Goal: Task Accomplishment & Management: Use online tool/utility

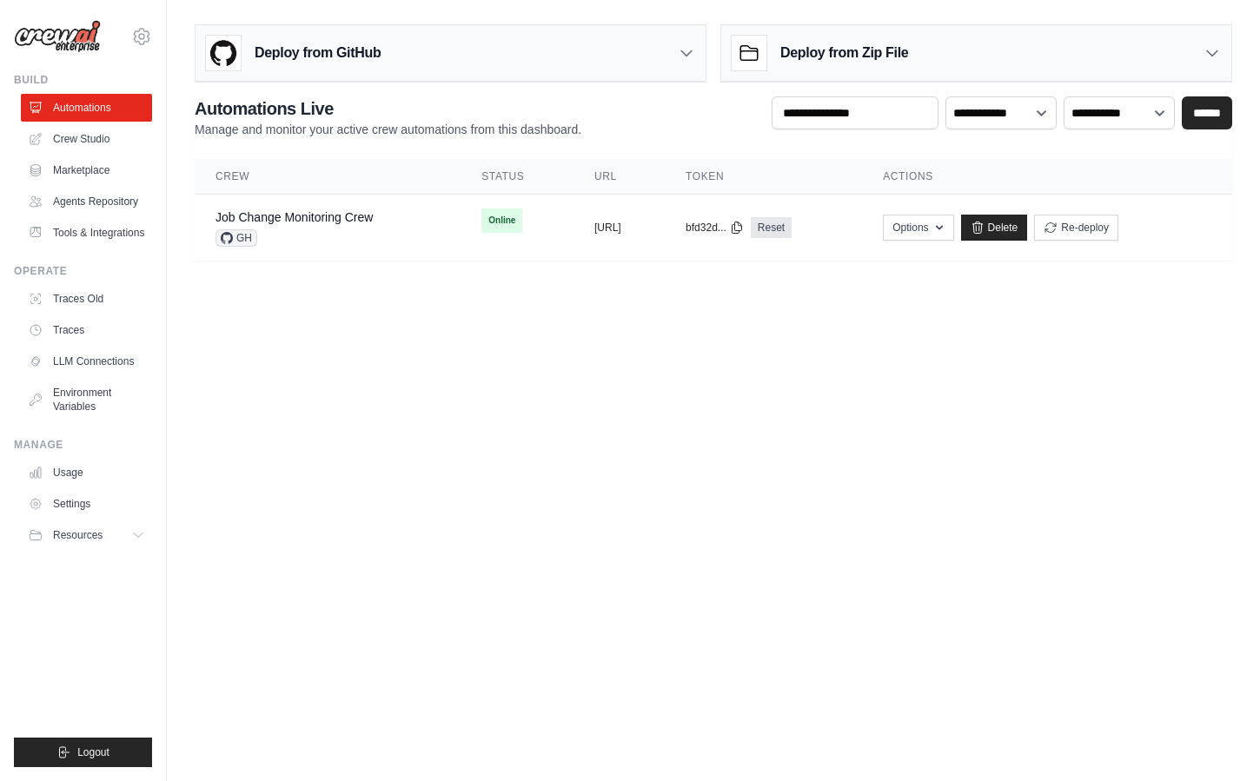
click at [677, 412] on body "[EMAIL_ADDRESS][DOMAIN_NAME] Settings Build Automations Resources Blog" at bounding box center [630, 390] width 1260 height 781
click at [526, 365] on body "[EMAIL_ADDRESS][DOMAIN_NAME] Settings Build Automations Resources Blog" at bounding box center [630, 390] width 1260 height 781
click at [446, 354] on body "[EMAIL_ADDRESS][DOMAIN_NAME] Settings Build Automations Resources Blog" at bounding box center [630, 390] width 1260 height 781
click at [104, 238] on link "Tools & Integrations" at bounding box center [88, 233] width 131 height 28
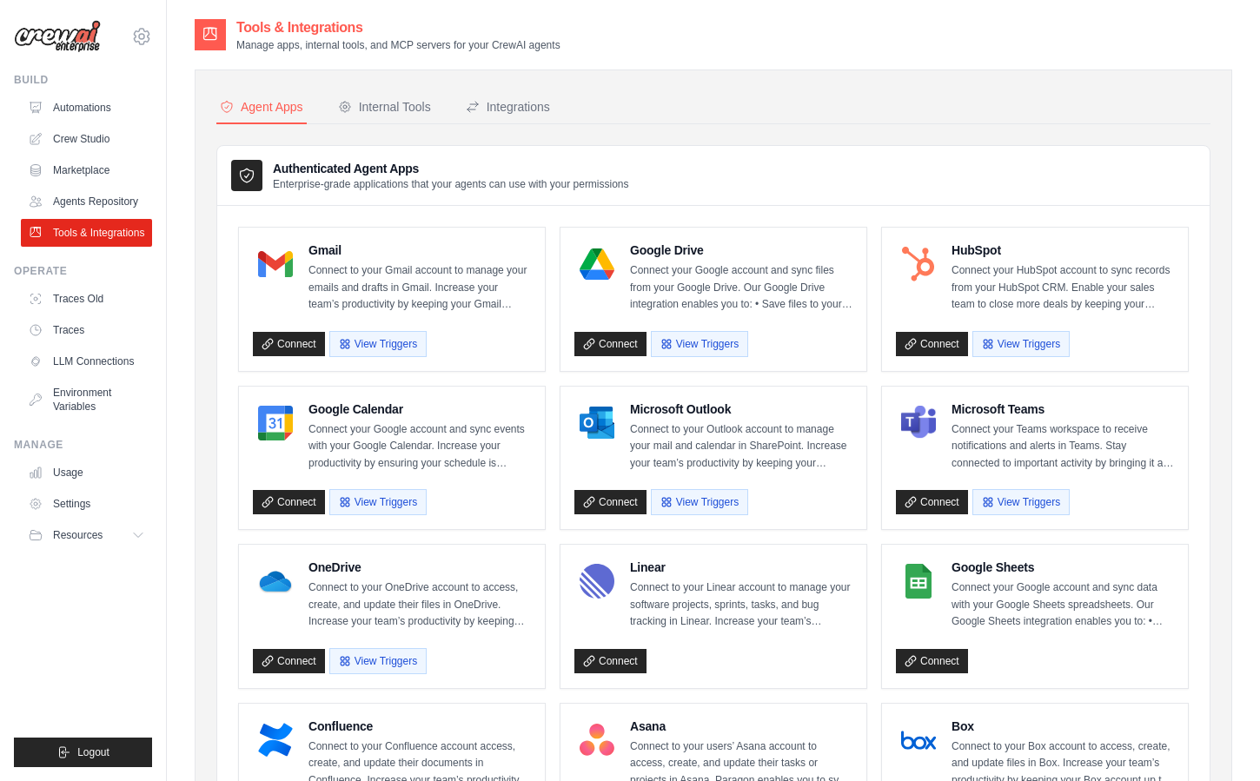
click at [749, 95] on nav "Agent Apps Internal Tools Integrations" at bounding box center [713, 107] width 994 height 33
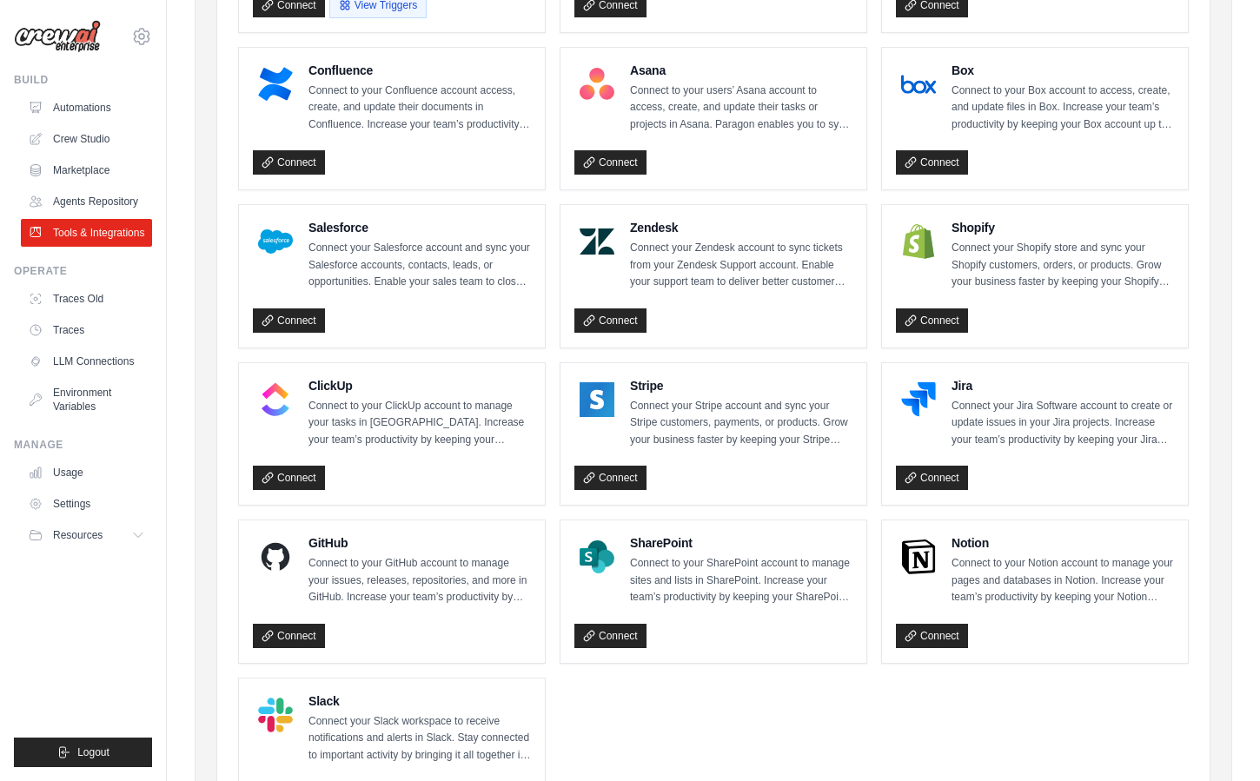
scroll to position [782, 0]
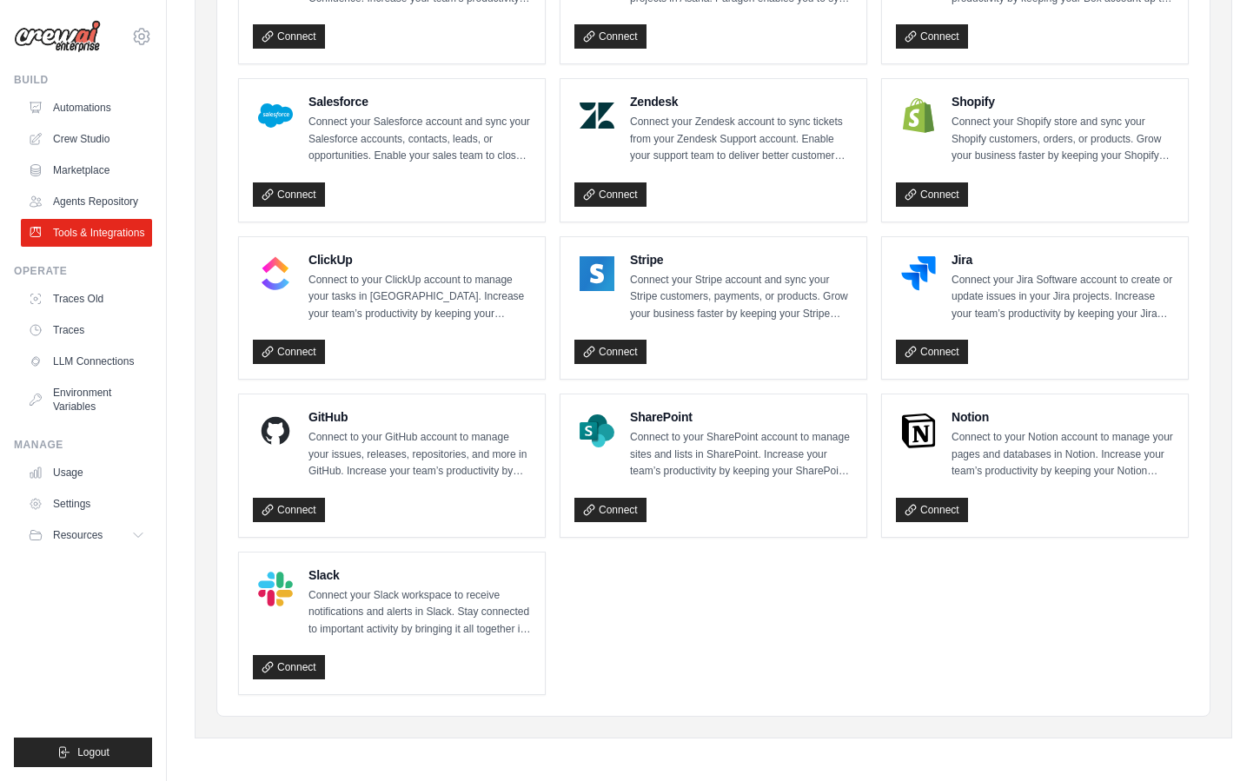
click at [714, 560] on ul "Gmail Connect to your Gmail account to manage your emails and drafts in Gmail. …" at bounding box center [713, 70] width 950 height 1250
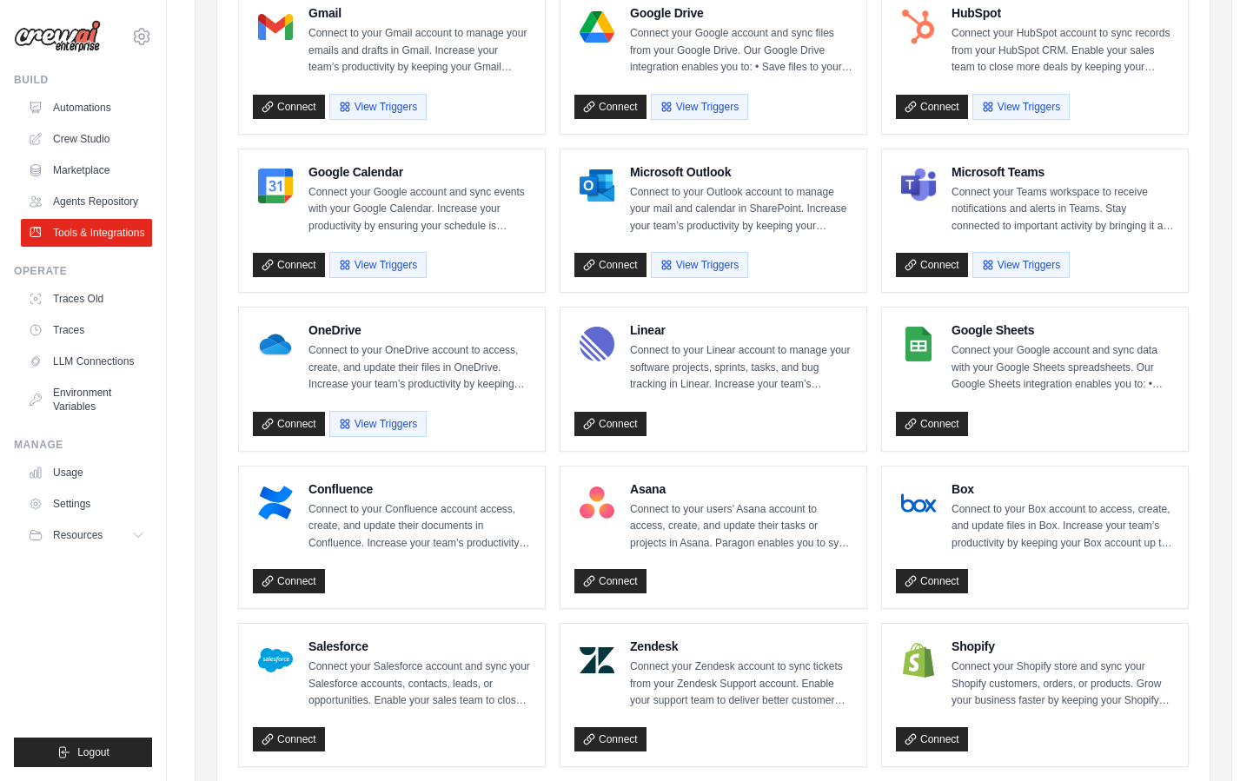
scroll to position [233, 0]
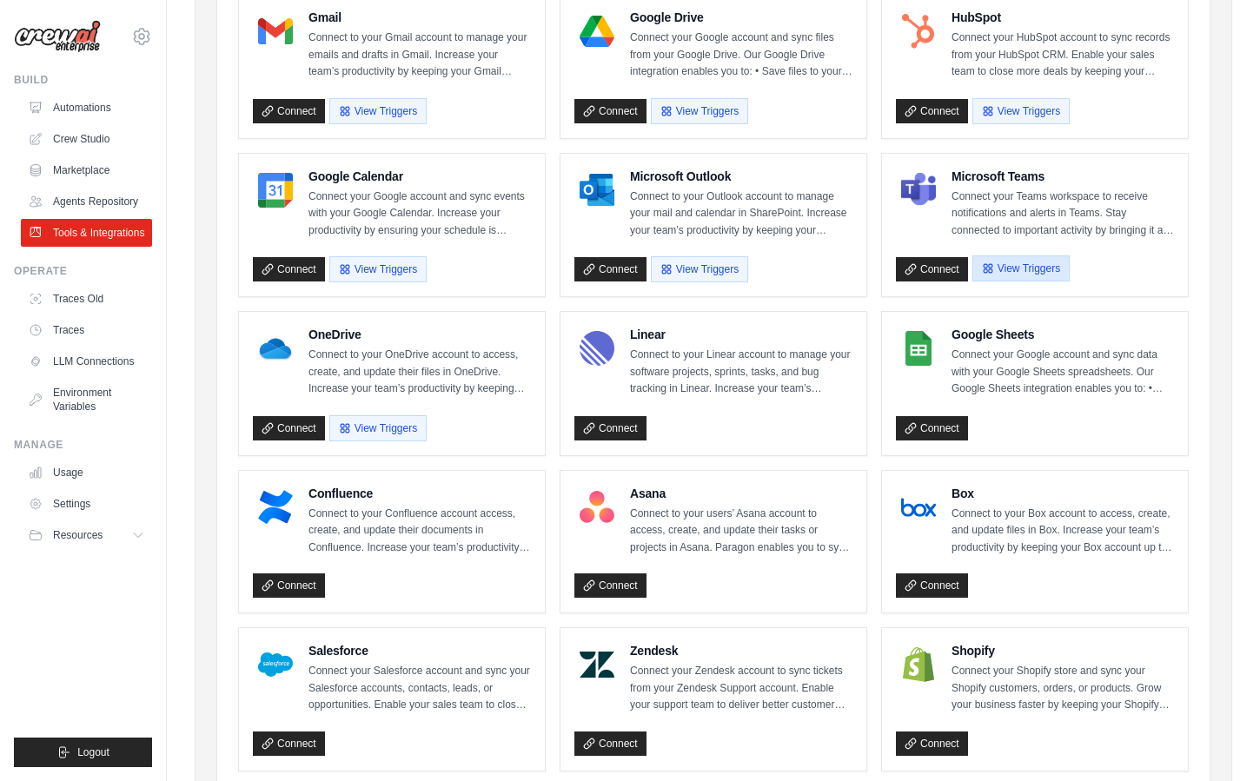
click at [1010, 260] on button "View Triggers" at bounding box center [1020, 268] width 97 height 26
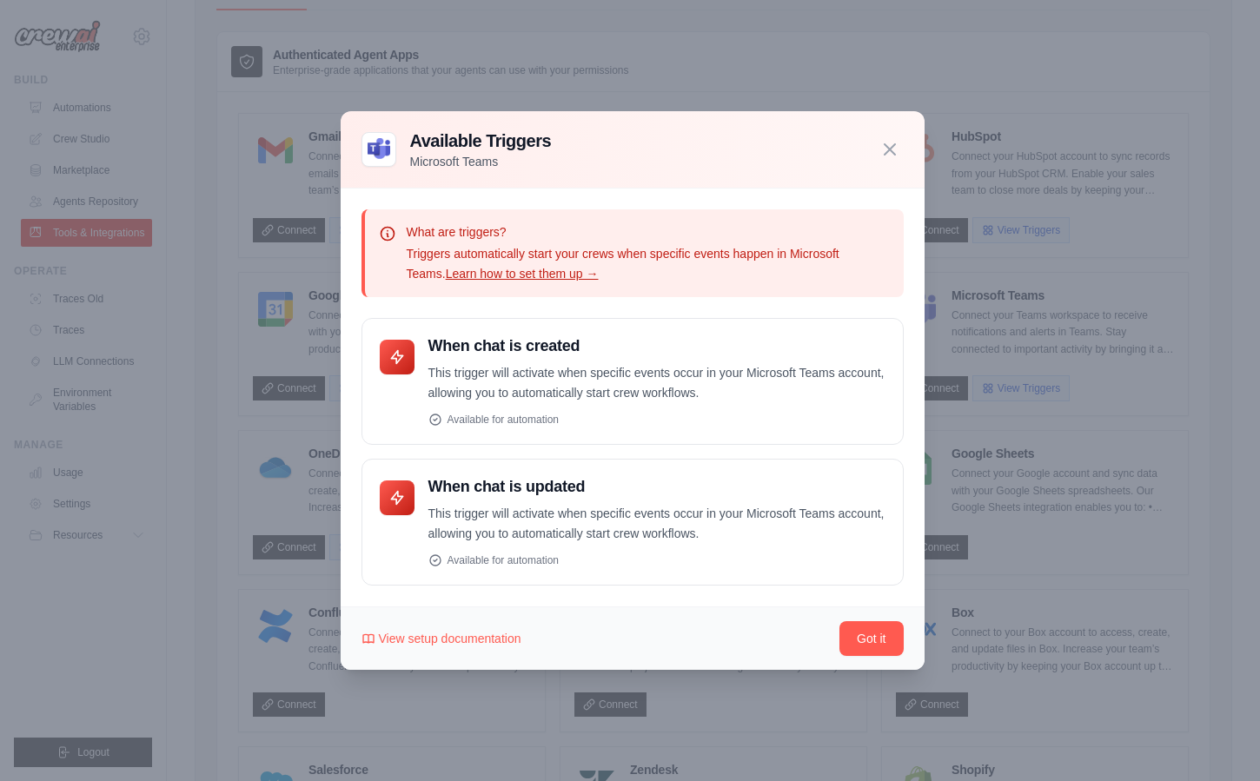
scroll to position [0, 0]
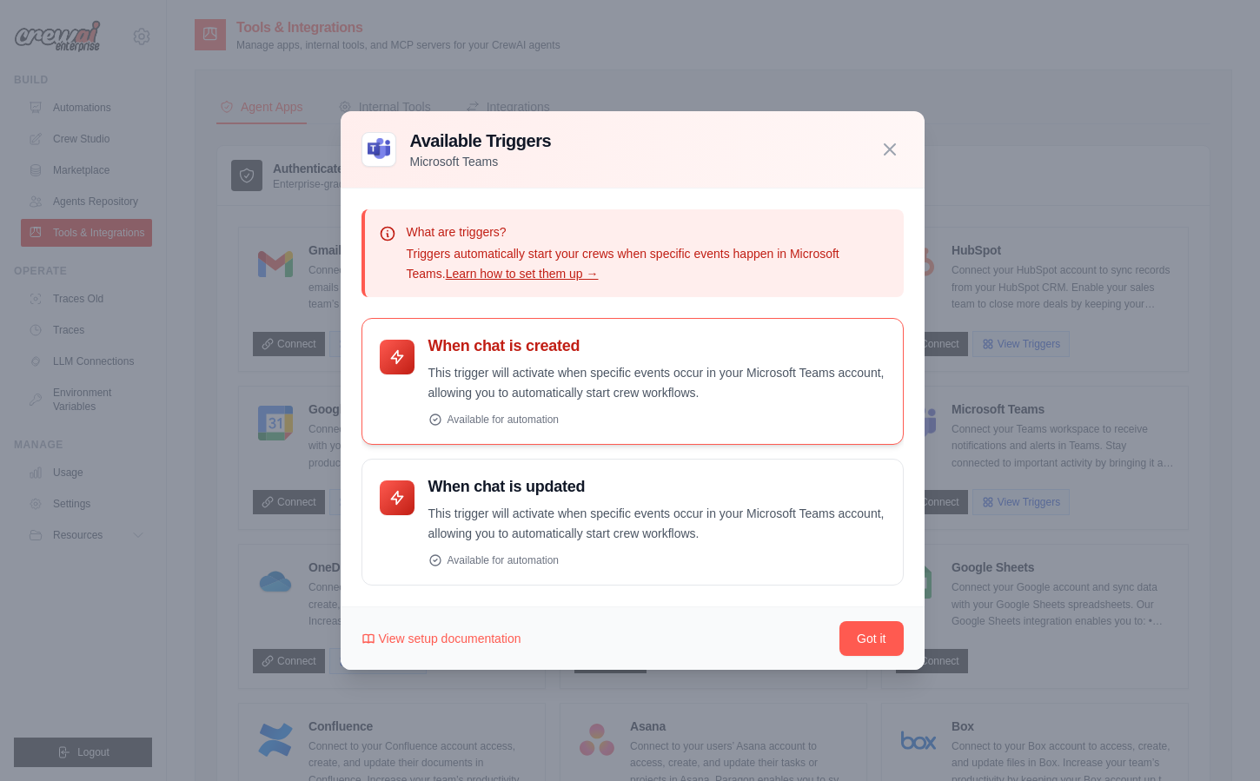
click at [469, 374] on p "This trigger will activate when specific events occur in your Microsoft Teams a…" at bounding box center [656, 383] width 457 height 40
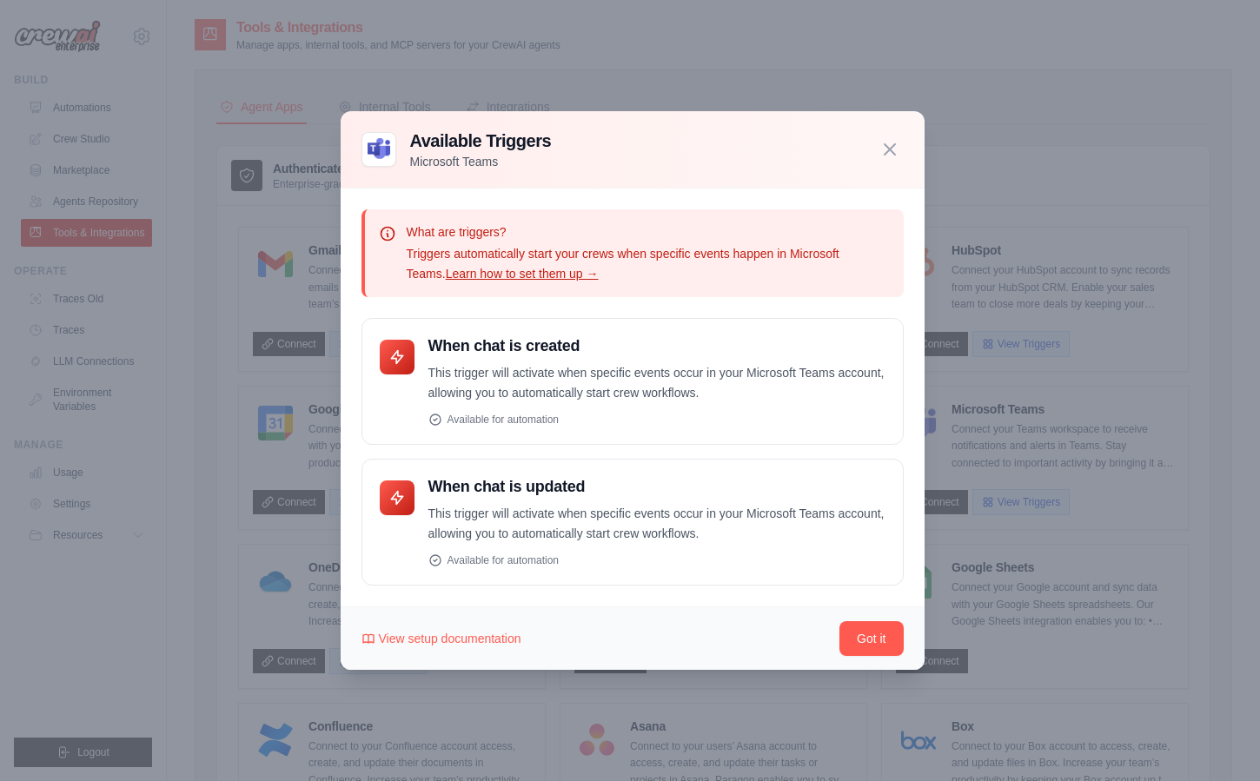
click at [697, 205] on div "What are triggers? Triggers automatically start your crews when specific events…" at bounding box center [633, 398] width 584 height 419
click at [884, 143] on icon "button" at bounding box center [889, 148] width 10 height 10
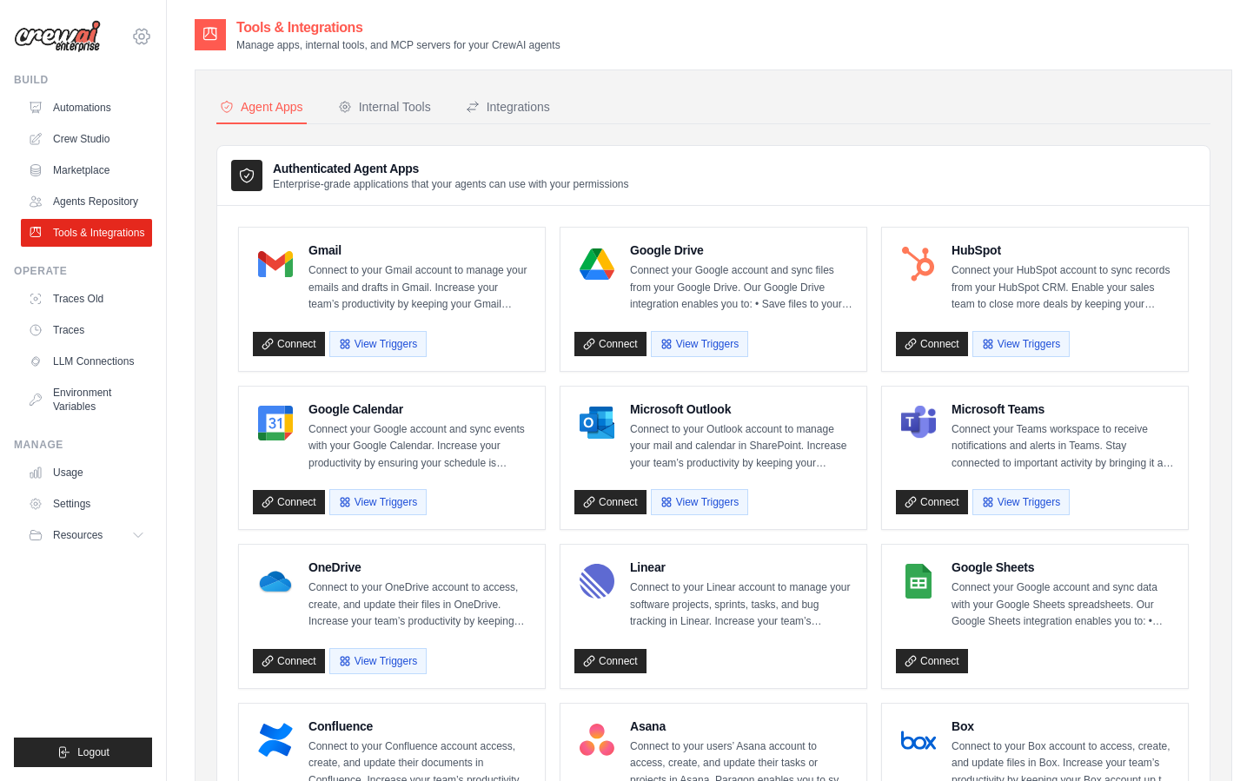
click at [141, 37] on icon at bounding box center [141, 36] width 21 height 21
click at [645, 116] on nav "Agent Apps Internal Tools Integrations" at bounding box center [713, 107] width 994 height 33
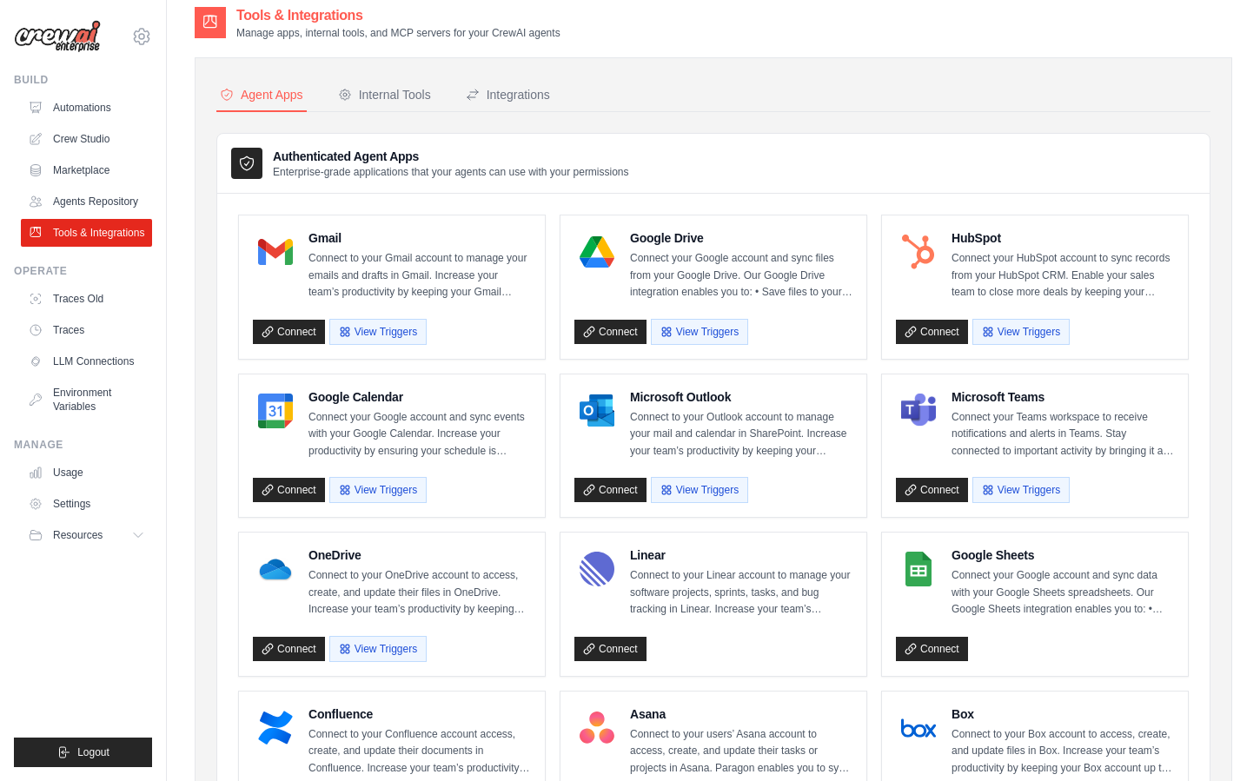
scroll to position [14, 0]
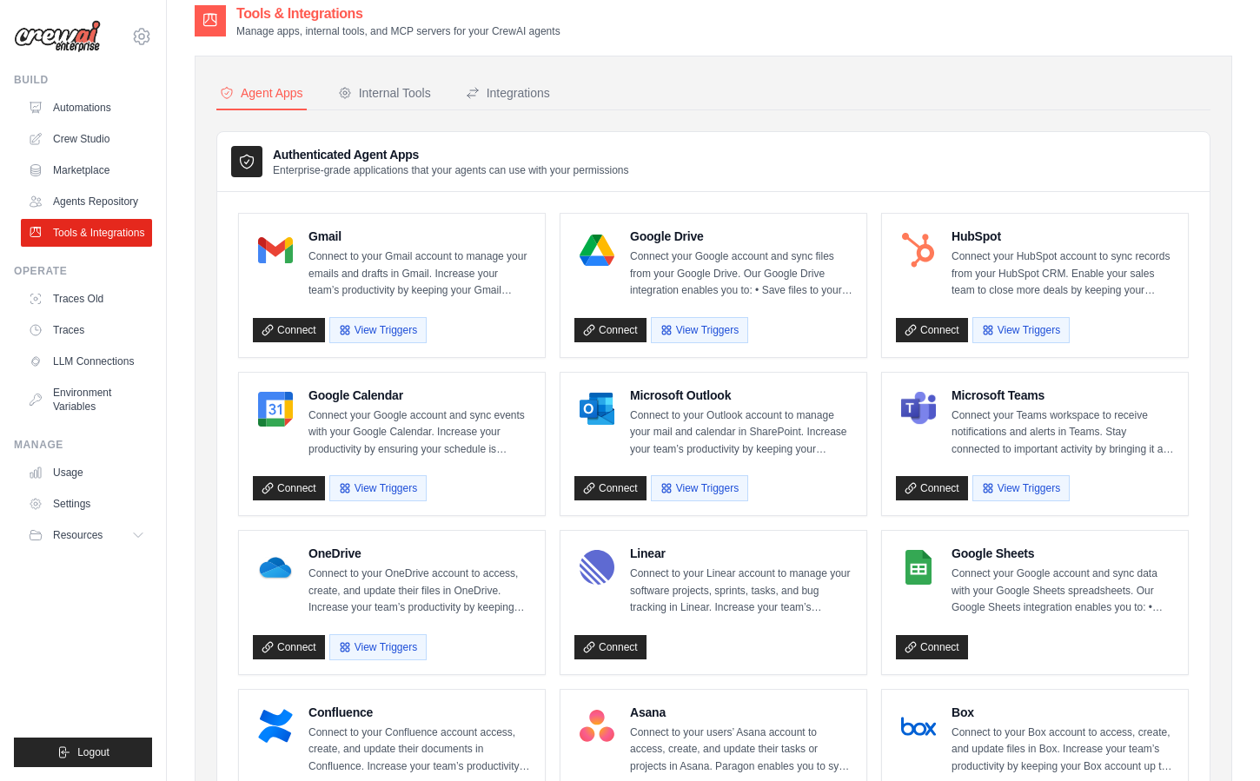
click at [774, 113] on div "Agent Apps Internal Tools Integrations Authenticated Agent Apps Enterprise-grad…" at bounding box center [713, 780] width 994 height 1407
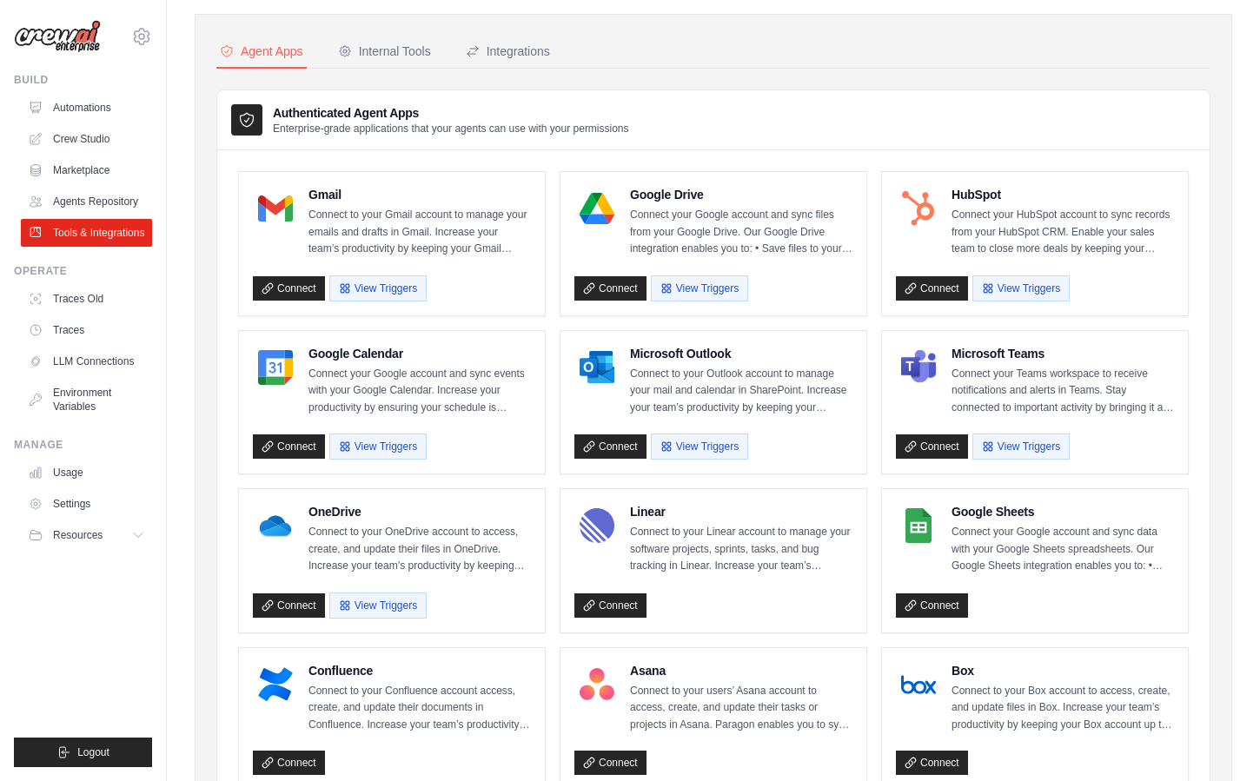
scroll to position [59, 0]
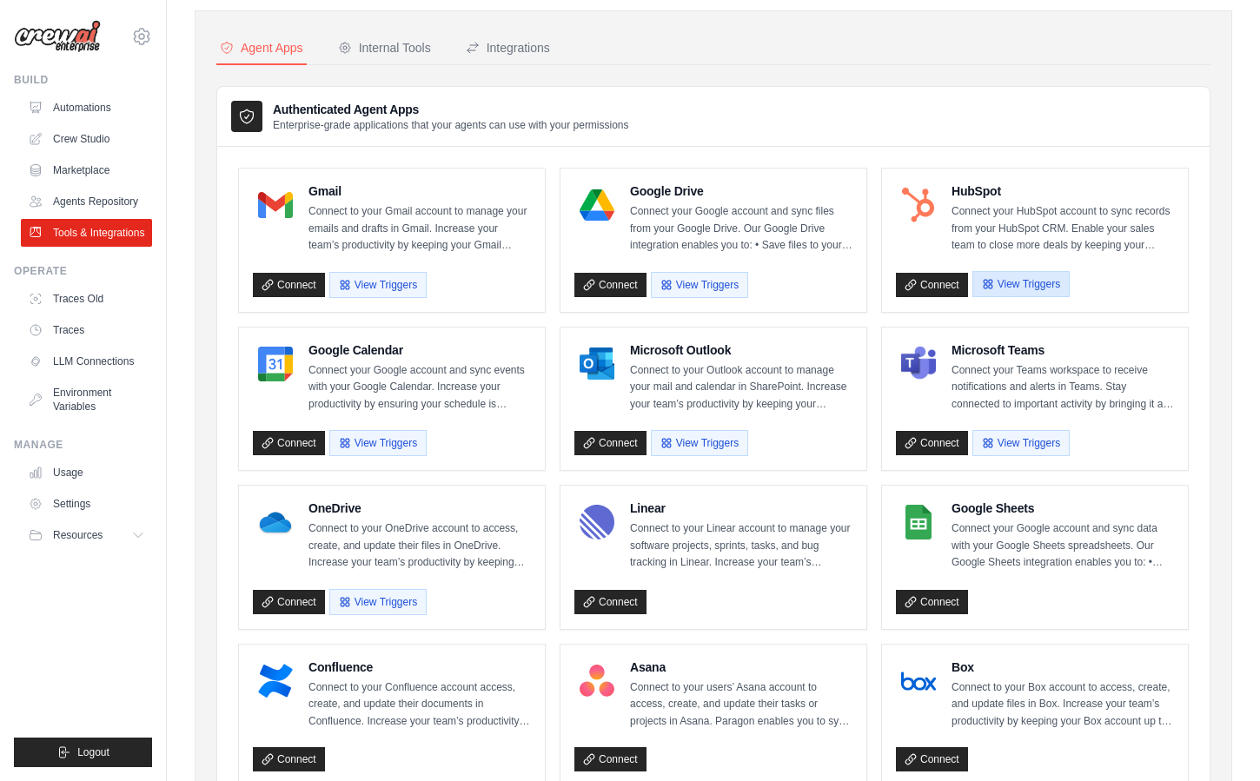
click at [1034, 282] on button "View Triggers" at bounding box center [1020, 284] width 97 height 26
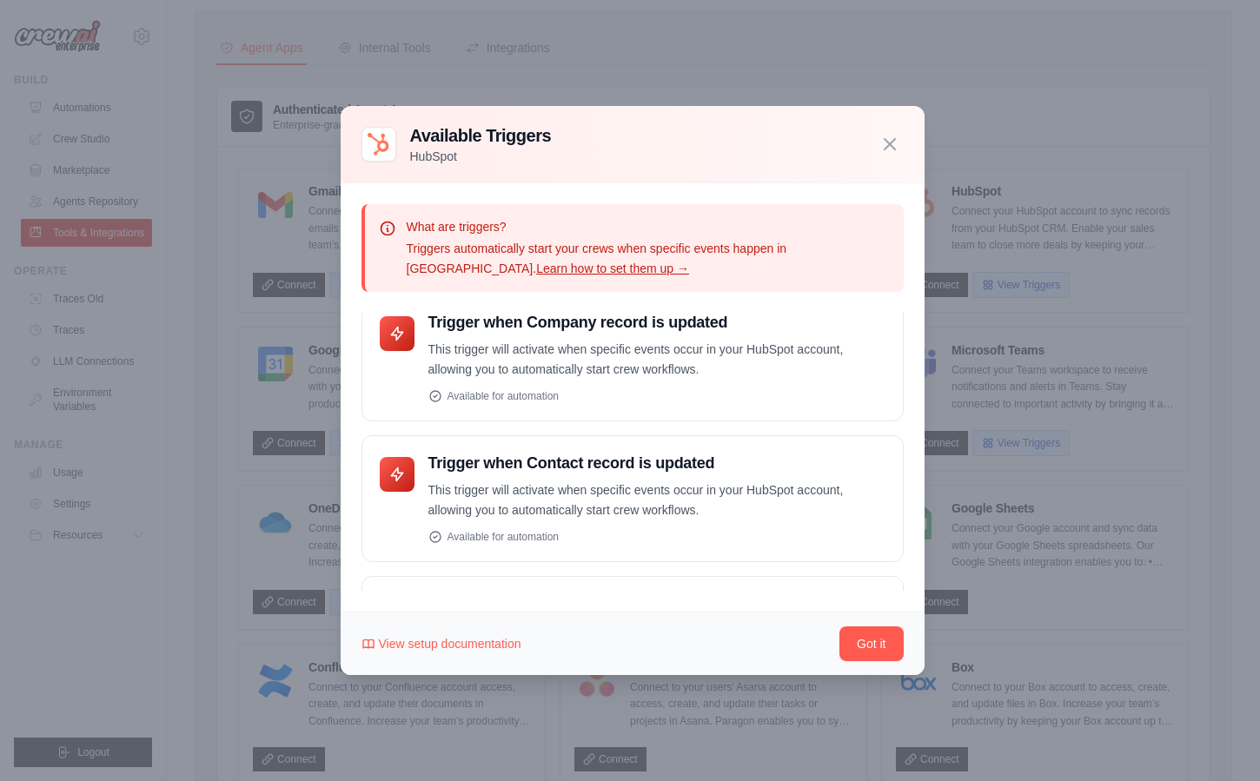
scroll to position [490, 0]
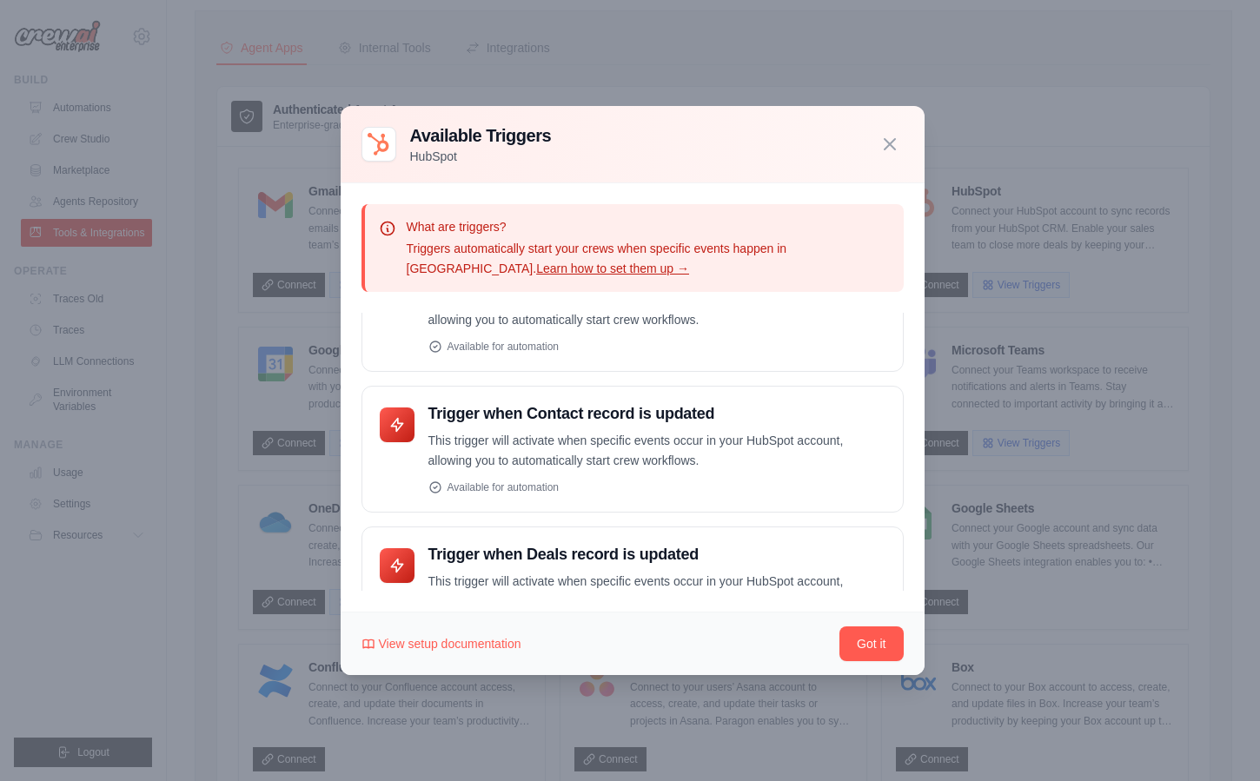
click at [886, 160] on div "Available Triggers HubSpot" at bounding box center [632, 144] width 542 height 42
click at [887, 145] on icon "button" at bounding box center [889, 143] width 10 height 10
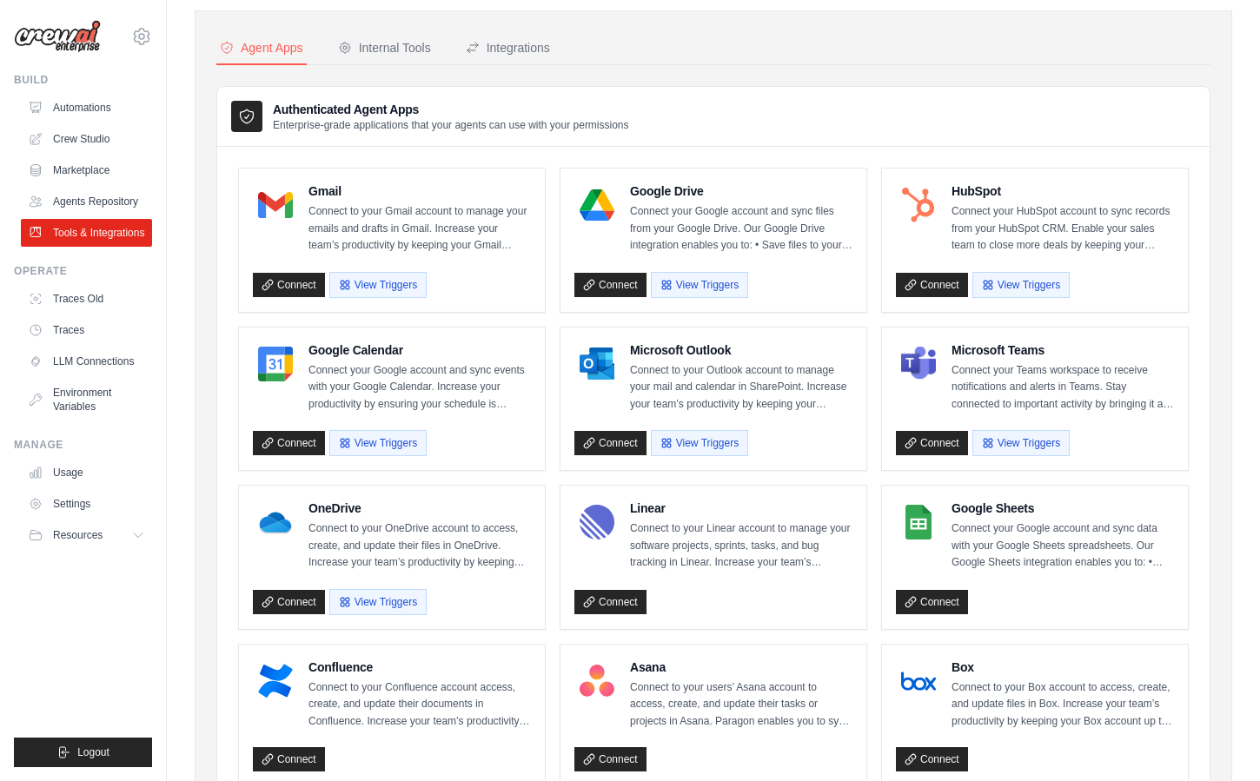
click at [823, 76] on div "Agent Apps Internal Tools Integrations Authenticated Agent Apps Enterprise-grad…" at bounding box center [713, 735] width 994 height 1407
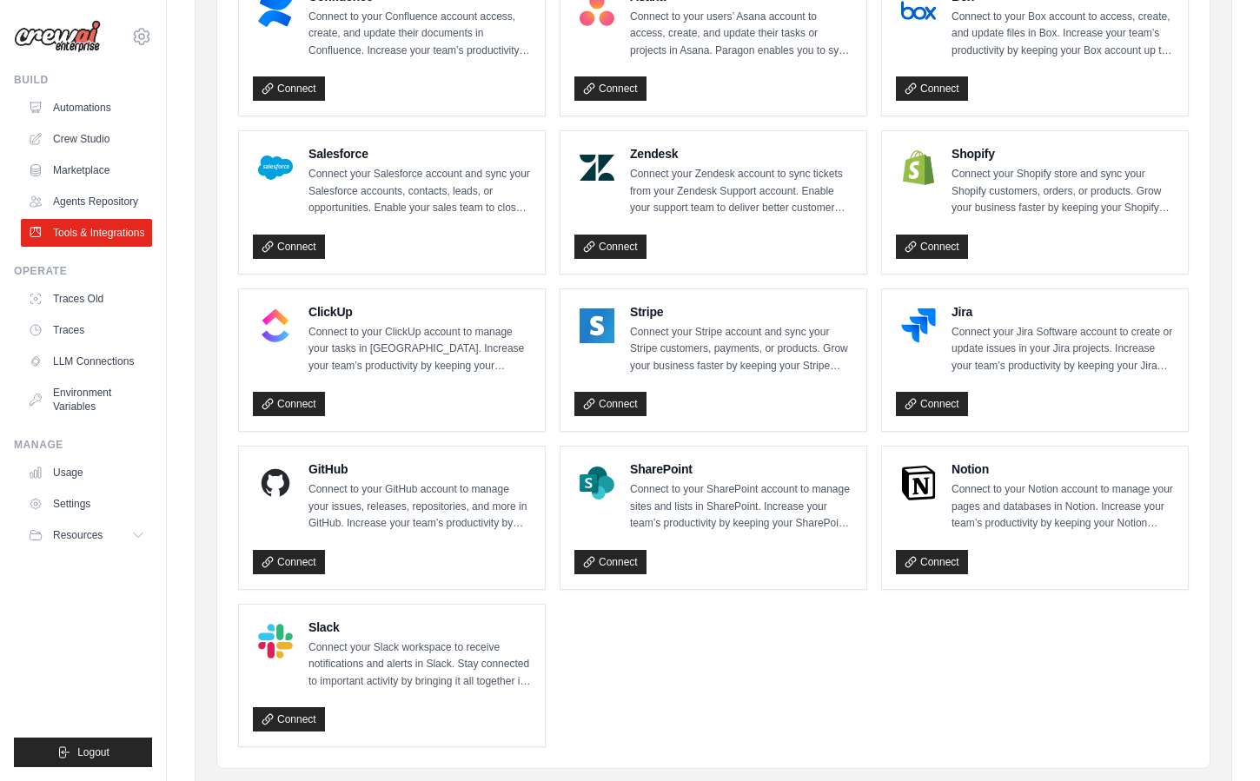
scroll to position [782, 0]
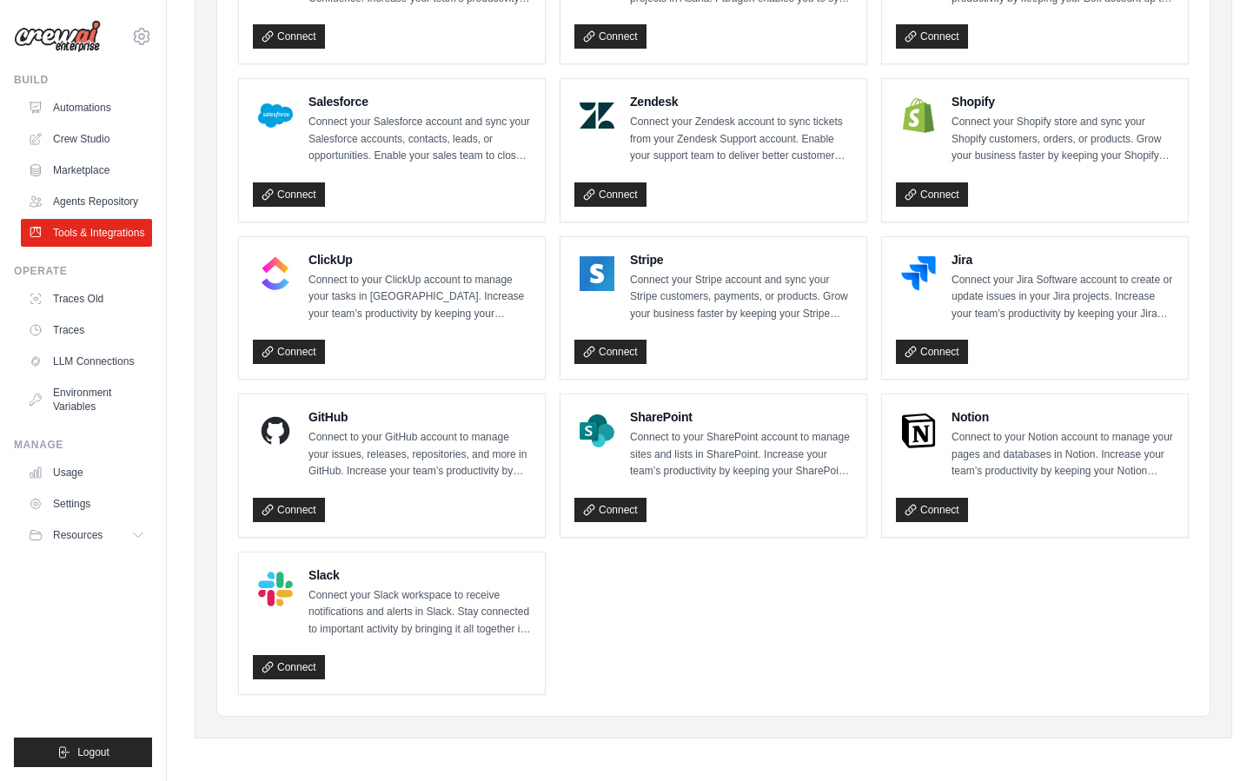
click at [763, 645] on ul "Gmail Connect to your Gmail account to manage your emails and drafts in Gmail. …" at bounding box center [713, 70] width 950 height 1250
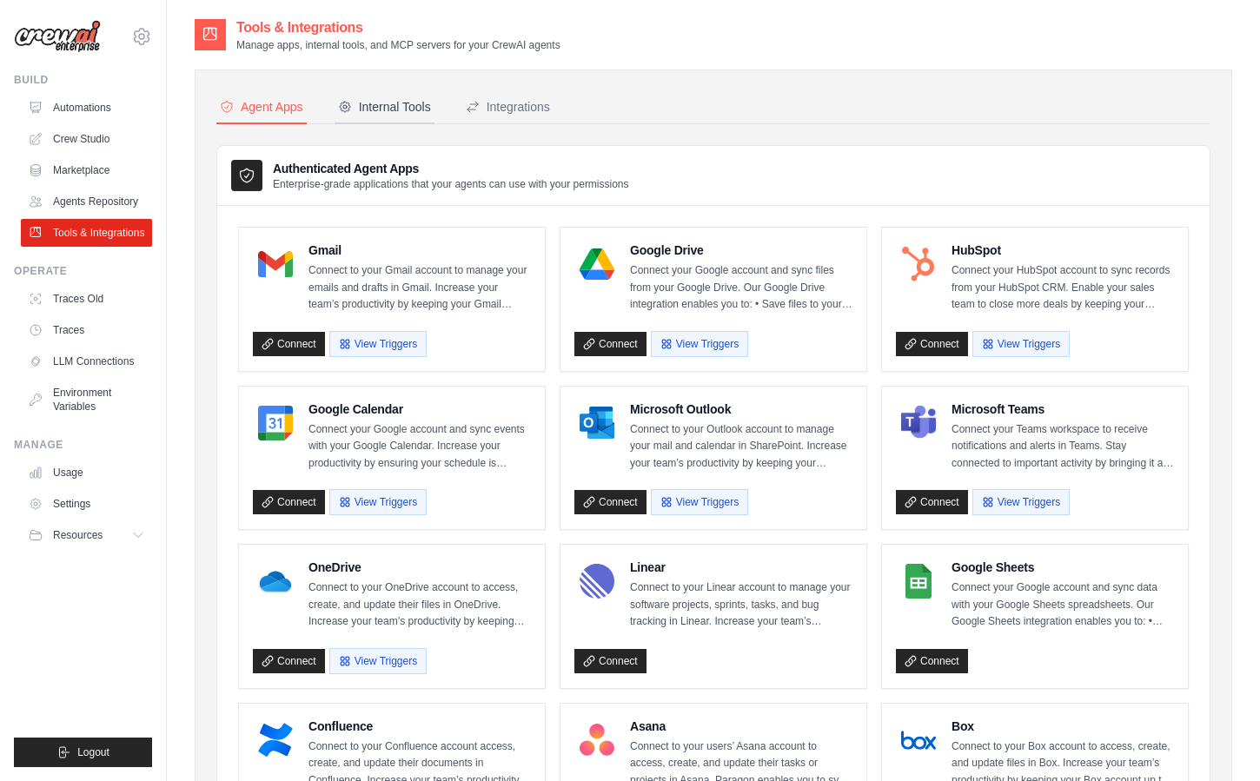
click at [409, 105] on div "Internal Tools" at bounding box center [384, 106] width 93 height 17
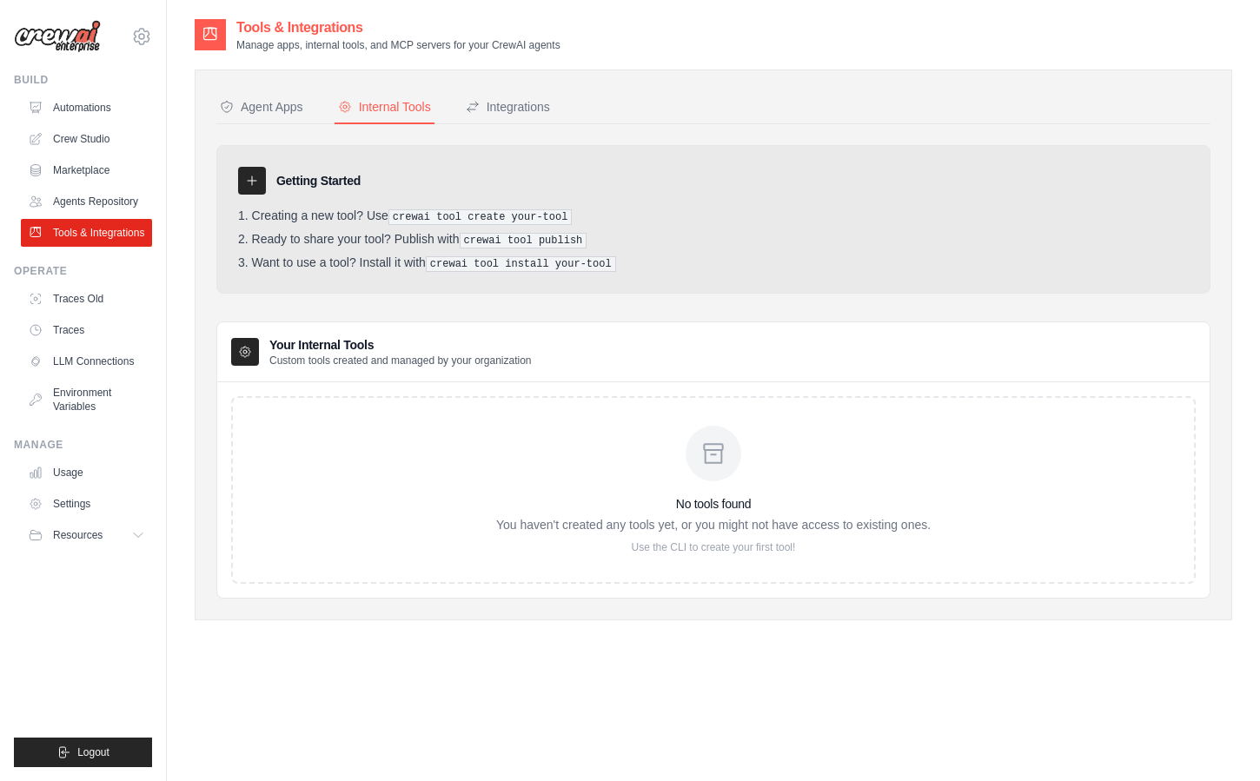
click at [515, 89] on div "Agent Apps Internal Tools Integrations Authenticated Agent Apps Enterprise-grad…" at bounding box center [713, 344] width 1037 height 551
click at [512, 99] on div "Integrations" at bounding box center [508, 106] width 84 height 17
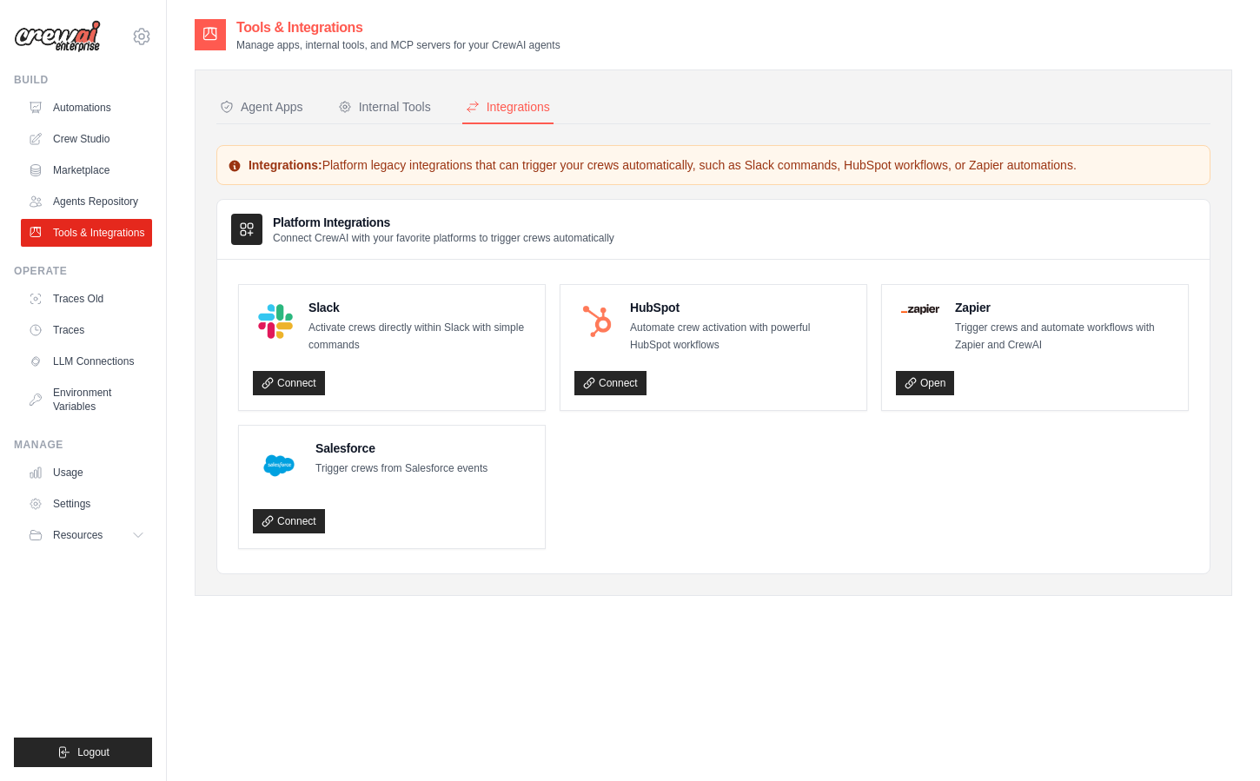
click at [445, 167] on p "Integrations: Platform legacy integrations that can trigger your crews automati…" at bounding box center [713, 164] width 971 height 17
click at [450, 185] on div "Integrations: Platform legacy integrations that can trigger your crews automati…" at bounding box center [713, 359] width 994 height 429
click at [278, 109] on div "Agent Apps" at bounding box center [261, 106] width 83 height 17
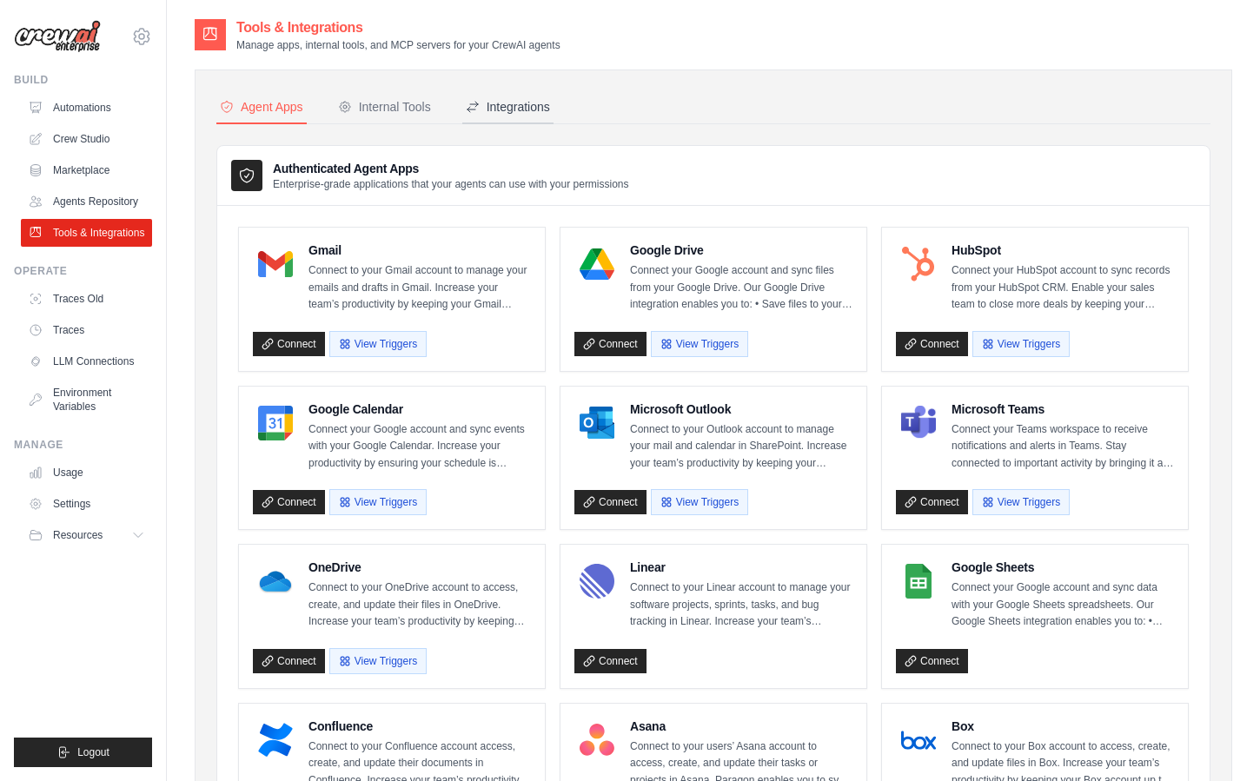
drag, startPoint x: 486, startPoint y: 93, endPoint x: 470, endPoint y: 99, distance: 16.8
click at [486, 93] on button "Integrations" at bounding box center [507, 107] width 91 height 33
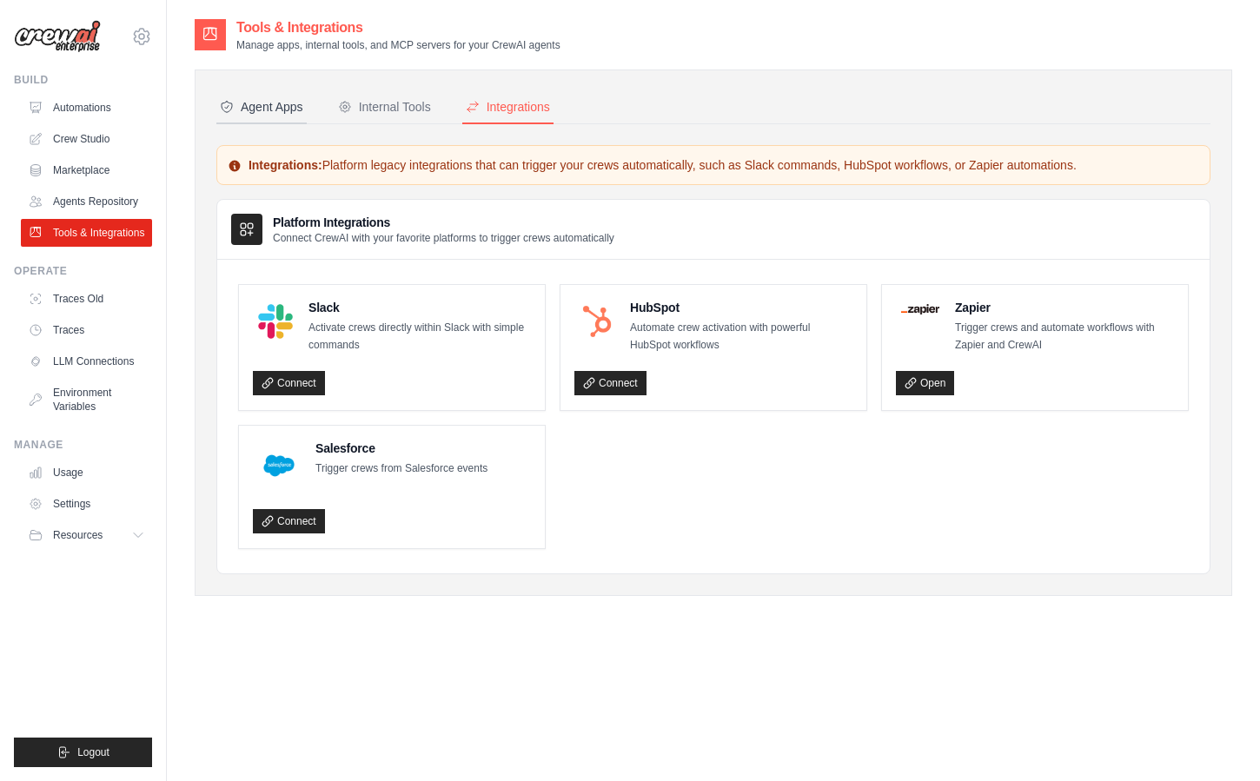
click at [299, 118] on button "Agent Apps" at bounding box center [261, 107] width 90 height 33
